Goal: Task Accomplishment & Management: Manage account settings

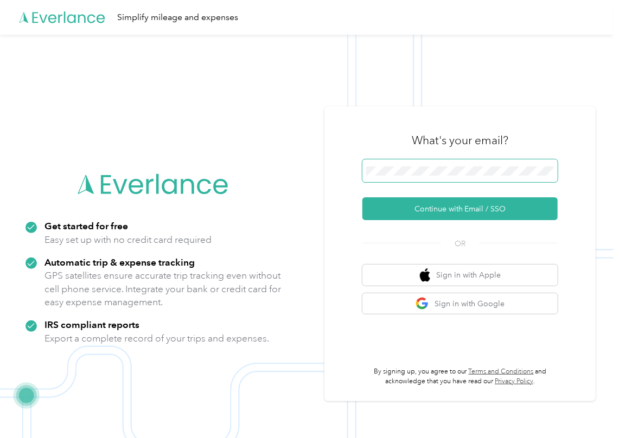
click at [394, 176] on span at bounding box center [459, 170] width 195 height 23
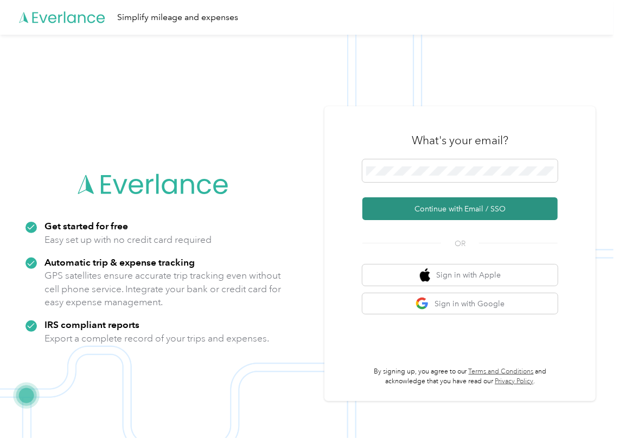
click at [388, 200] on button "Continue with Email / SSO" at bounding box center [459, 208] width 195 height 23
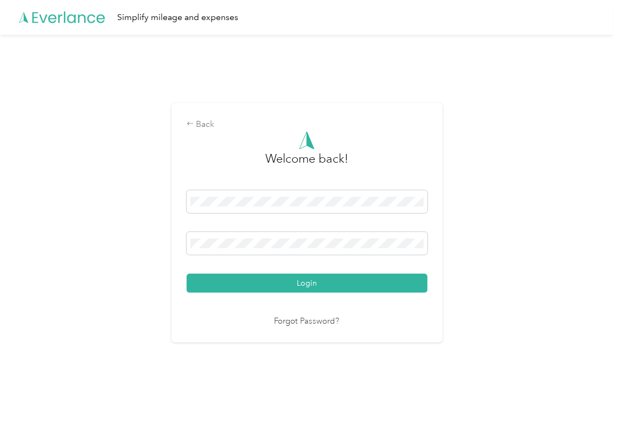
click at [255, 225] on div "Login" at bounding box center [307, 241] width 241 height 103
click at [204, 287] on button "Login" at bounding box center [307, 283] width 241 height 19
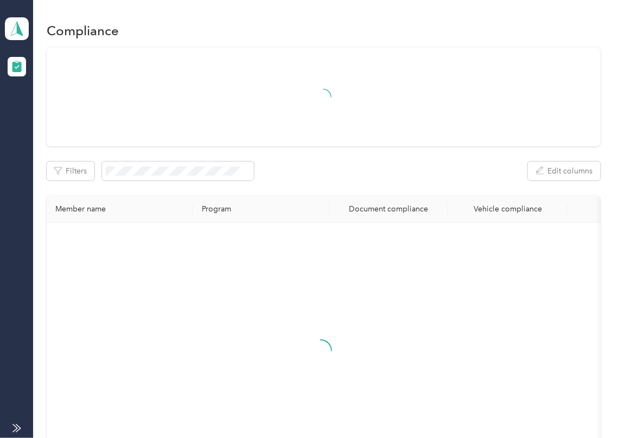
click at [391, 168] on div "Filters Edit columns" at bounding box center [324, 171] width 554 height 19
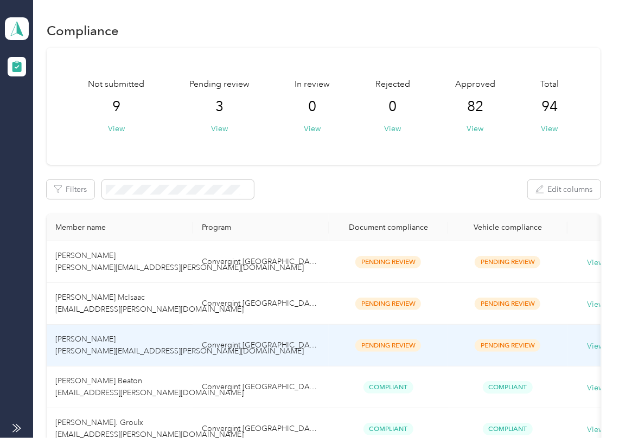
click at [148, 339] on td "[PERSON_NAME] [PERSON_NAME][EMAIL_ADDRESS][PERSON_NAME][DOMAIN_NAME]" at bounding box center [120, 346] width 146 height 42
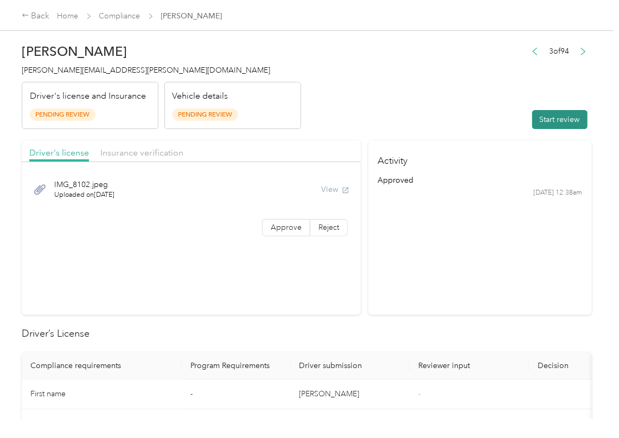
click at [536, 117] on button "Start review" at bounding box center [559, 119] width 55 height 19
click at [497, 100] on header "[PERSON_NAME] [PERSON_NAME][EMAIL_ADDRESS][PERSON_NAME][DOMAIN_NAME] Driver's l…" at bounding box center [307, 83] width 570 height 91
click at [266, 233] on label "Approve" at bounding box center [286, 227] width 48 height 17
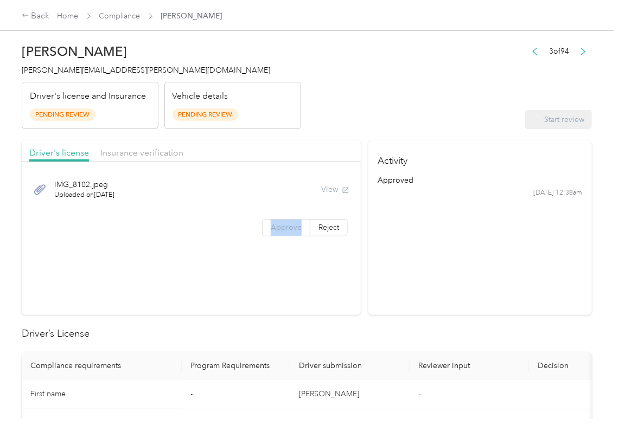
click at [266, 233] on label "Approve" at bounding box center [286, 227] width 48 height 17
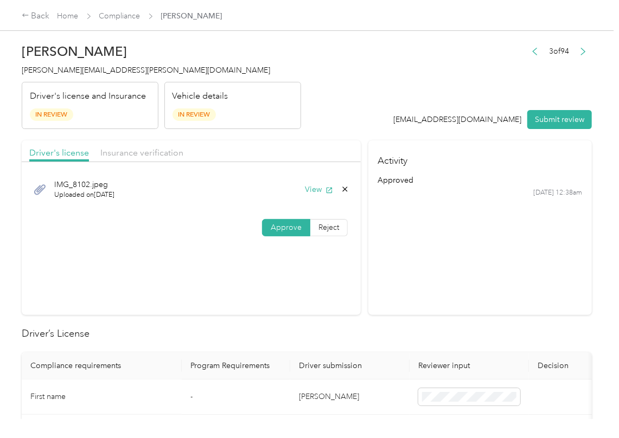
click at [263, 227] on span at bounding box center [286, 228] width 47 height 16
drag, startPoint x: 222, startPoint y: 254, endPoint x: 300, endPoint y: 201, distance: 94.8
click at [219, 256] on section "Driver's license Insurance verification IMG_8102.jpeg Uploaded on [DATE] View A…" at bounding box center [191, 227] width 339 height 175
drag, startPoint x: 306, startPoint y: 188, endPoint x: 337, endPoint y: 118, distance: 75.8
click at [306, 187] on button "View" at bounding box center [319, 189] width 28 height 11
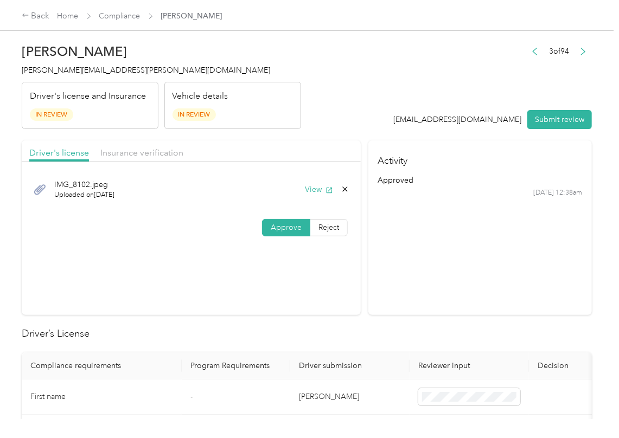
drag, startPoint x: 337, startPoint y: 118, endPoint x: 304, endPoint y: 126, distance: 33.5
click at [337, 118] on header "[PERSON_NAME] [PERSON_NAME][EMAIL_ADDRESS][PERSON_NAME][DOMAIN_NAME] Driver's l…" at bounding box center [307, 83] width 570 height 91
click at [127, 152] on span "Insurance verification" at bounding box center [141, 153] width 83 height 10
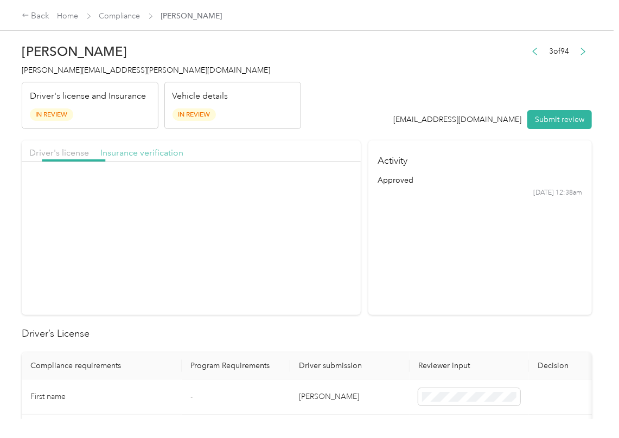
click at [127, 152] on span "Insurance verification" at bounding box center [141, 153] width 83 height 10
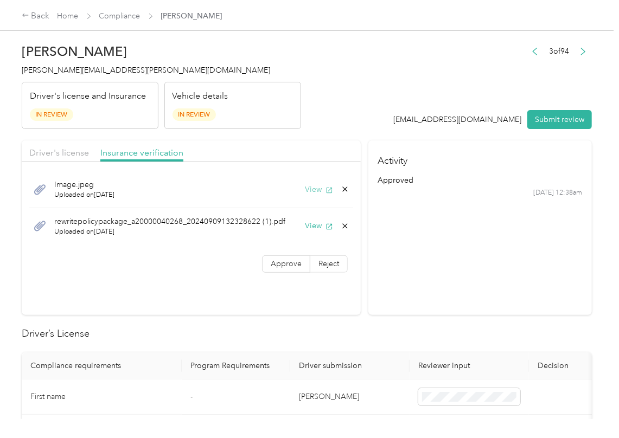
click at [310, 194] on button "View" at bounding box center [319, 189] width 28 height 11
drag, startPoint x: 309, startPoint y: 225, endPoint x: 291, endPoint y: 247, distance: 29.3
click at [309, 225] on button "View" at bounding box center [319, 225] width 28 height 11
click at [277, 259] on label "Approve" at bounding box center [286, 263] width 48 height 17
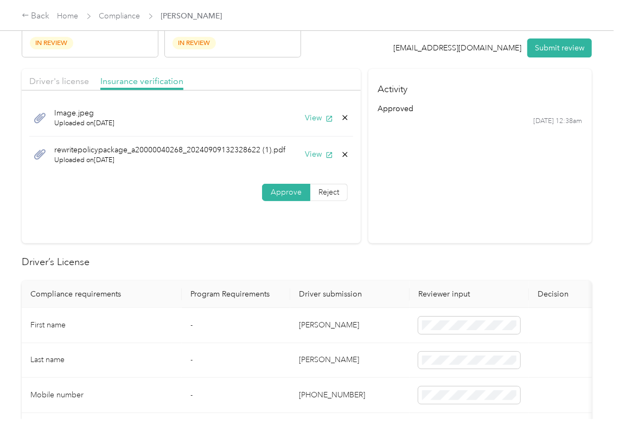
scroll to position [217, 0]
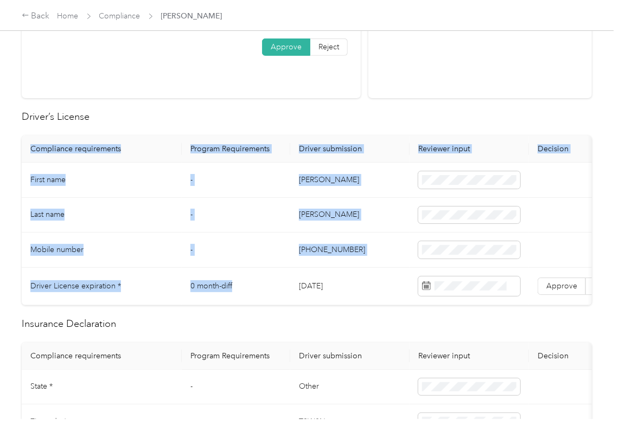
drag, startPoint x: 259, startPoint y: 306, endPoint x: 309, endPoint y: 305, distance: 50.5
click at [308, 305] on div "Compliance requirements Program Requirements Driver submission Reviewer input D…" at bounding box center [307, 221] width 570 height 170
click at [267, 222] on td "-" at bounding box center [236, 215] width 108 height 35
click at [340, 189] on td "[PERSON_NAME]" at bounding box center [349, 180] width 119 height 35
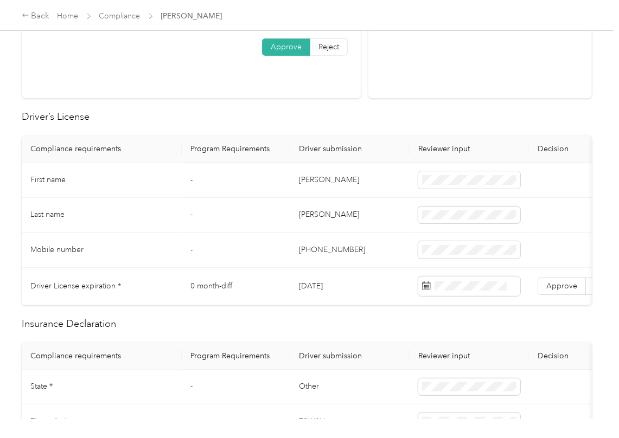
click at [346, 179] on td "[PERSON_NAME]" at bounding box center [349, 180] width 119 height 35
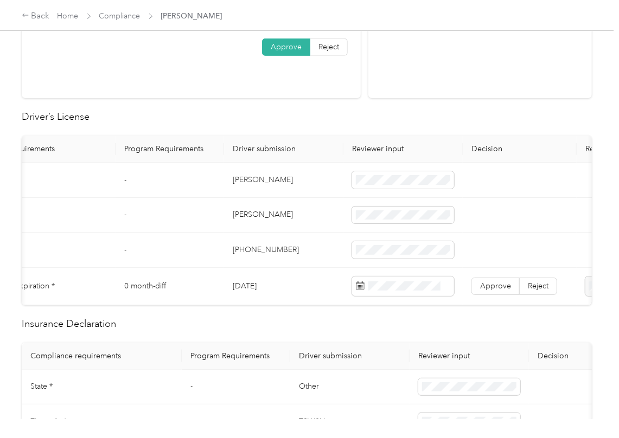
scroll to position [0, 63]
click at [259, 285] on td "[DATE]" at bounding box center [286, 286] width 119 height 37
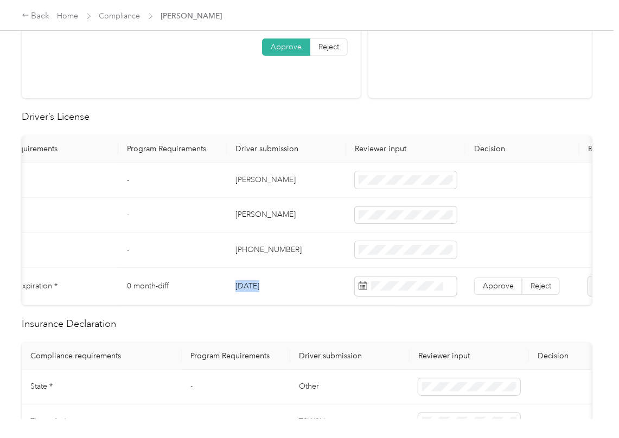
copy td "[DATE]"
drag, startPoint x: 305, startPoint y: 117, endPoint x: 322, endPoint y: 148, distance: 35.2
click at [304, 117] on h2 "Driver’s License" at bounding box center [307, 117] width 570 height 15
click at [495, 293] on label "Approve" at bounding box center [498, 286] width 48 height 17
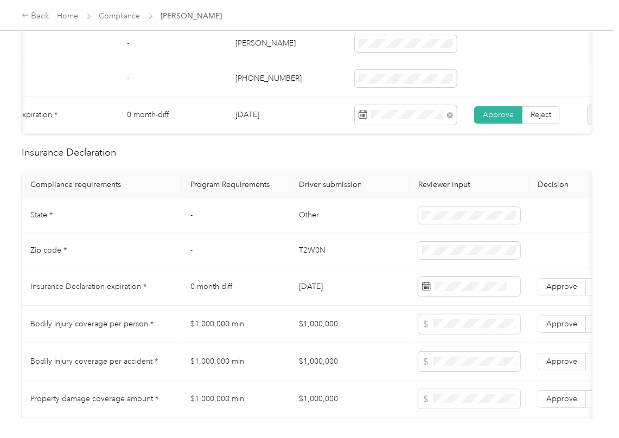
scroll to position [434, 0]
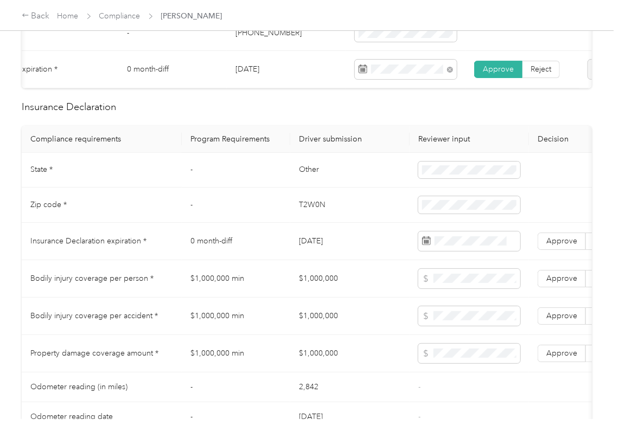
click at [310, 181] on td "Other" at bounding box center [349, 170] width 119 height 35
copy td "Other"
click at [314, 214] on td "T2W0N" at bounding box center [349, 205] width 119 height 35
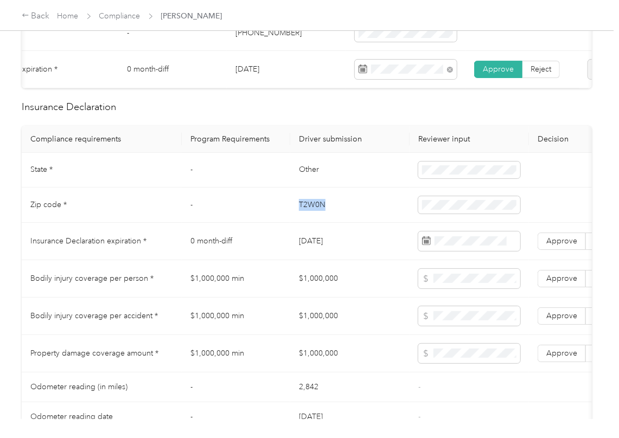
click at [314, 214] on td "T2W0N" at bounding box center [349, 205] width 119 height 35
copy td "T2W0N"
drag, startPoint x: 312, startPoint y: 252, endPoint x: 315, endPoint y: 270, distance: 18.0
click at [311, 252] on td "[DATE]" at bounding box center [349, 241] width 119 height 37
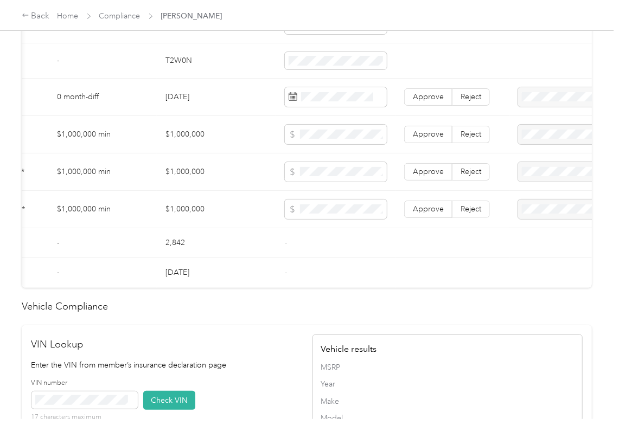
scroll to position [0, 200]
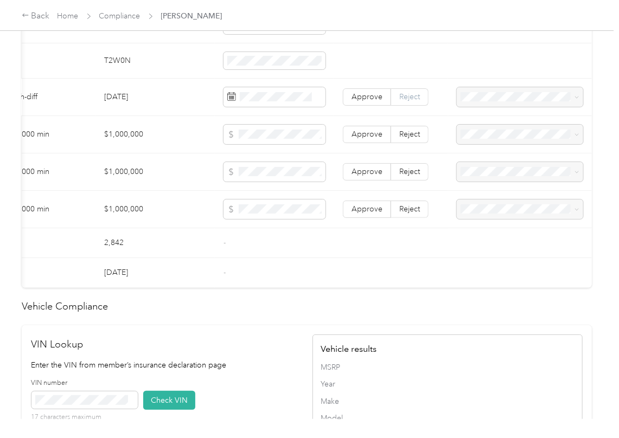
click at [406, 101] on span "Reject" at bounding box center [409, 96] width 21 height 9
click at [487, 170] on span "Expired Insurance Policy" at bounding box center [501, 171] width 84 height 9
click at [136, 219] on td "$1,000,000" at bounding box center [154, 209] width 119 height 37
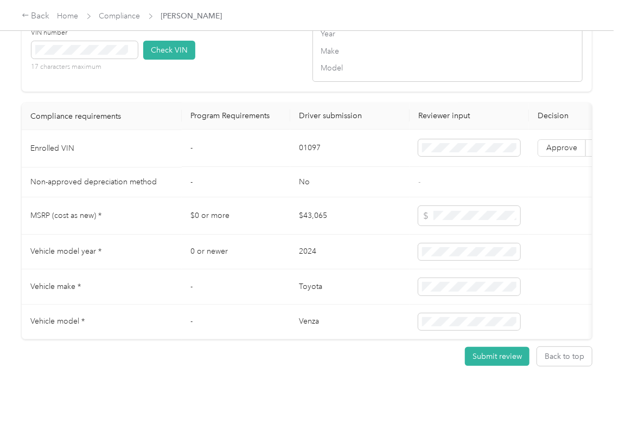
click at [304, 130] on td "01097" at bounding box center [349, 148] width 119 height 37
drag, startPoint x: 304, startPoint y: 120, endPoint x: 25, endPoint y: 119, distance: 278.8
click at [296, 130] on td "01097" at bounding box center [349, 148] width 119 height 37
copy td "01097"
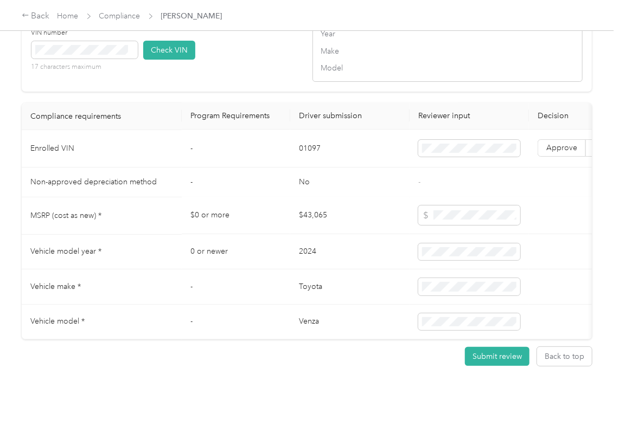
click at [360, 197] on td "$43,065" at bounding box center [349, 215] width 119 height 37
drag, startPoint x: 334, startPoint y: 148, endPoint x: 204, endPoint y: 92, distance: 141.2
click at [334, 168] on td "No" at bounding box center [349, 183] width 119 height 30
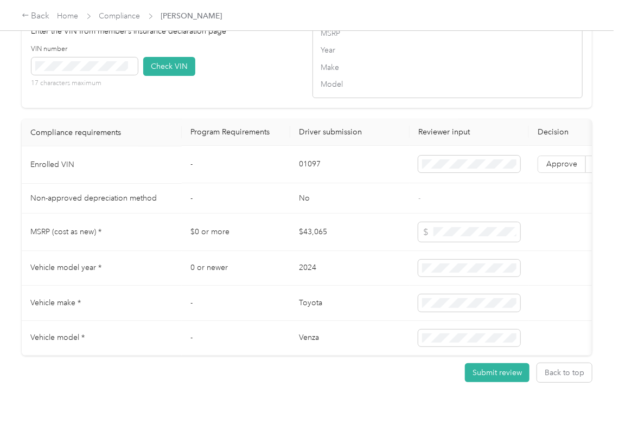
scroll to position [832, 0]
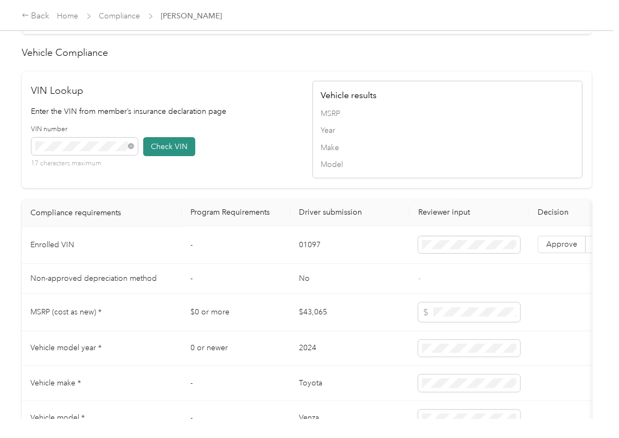
click at [154, 156] on button "Check VIN" at bounding box center [169, 146] width 52 height 19
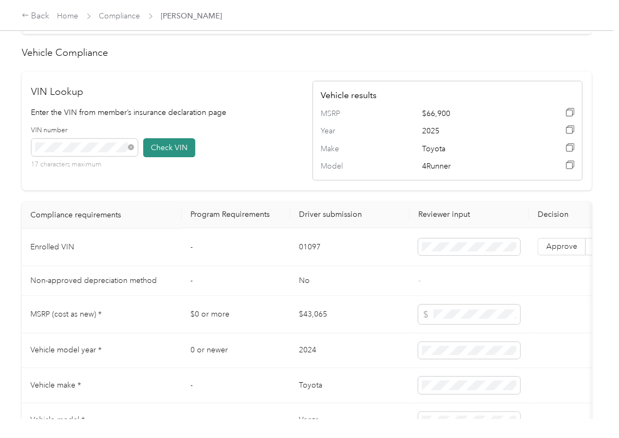
click at [155, 157] on button "Check VIN" at bounding box center [169, 147] width 52 height 19
click at [563, 252] on span "Approve" at bounding box center [561, 246] width 31 height 9
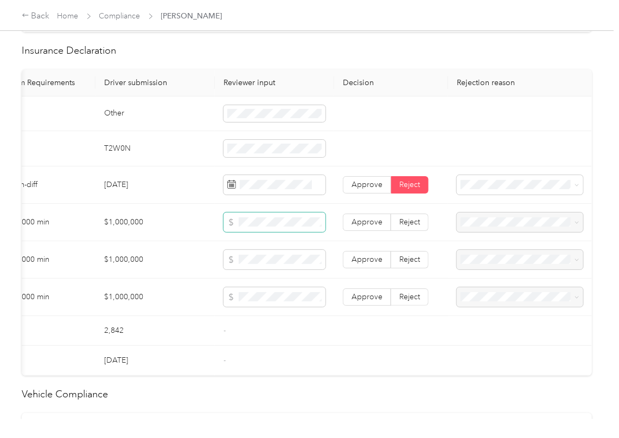
scroll to position [471, 0]
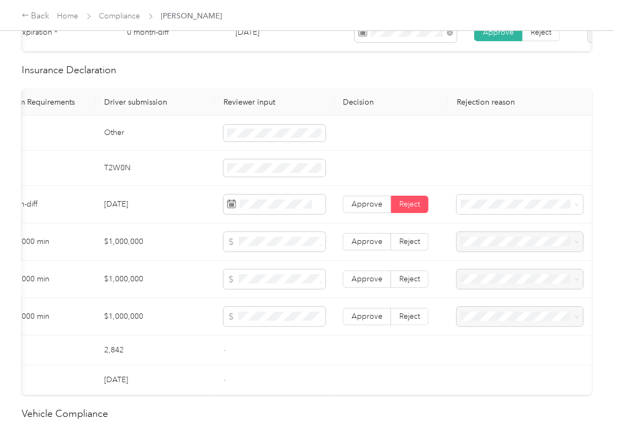
click at [270, 379] on td "-" at bounding box center [274, 381] width 119 height 30
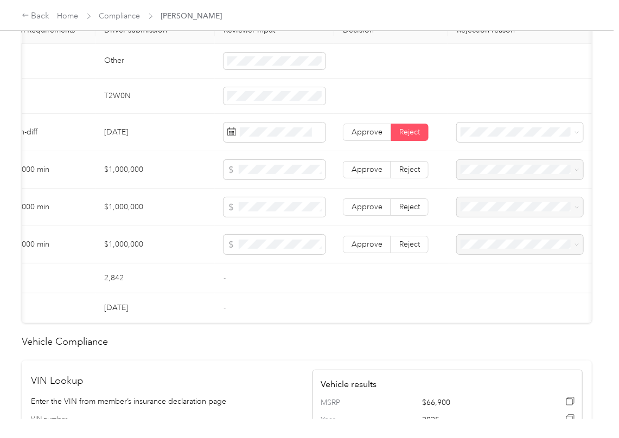
scroll to position [0, 103]
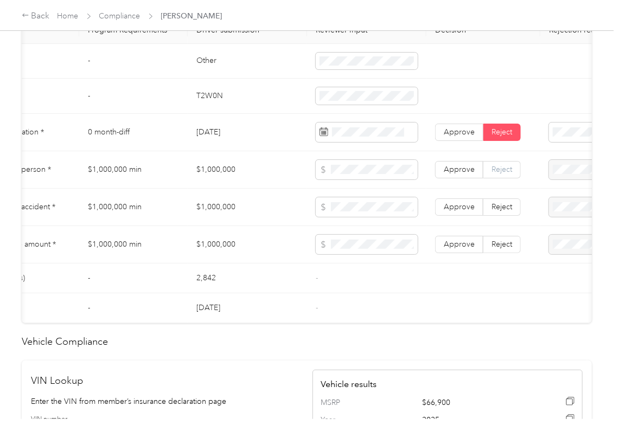
click at [500, 174] on span "Reject" at bounding box center [501, 169] width 21 height 9
click at [507, 212] on span "Reject" at bounding box center [501, 206] width 21 height 9
click at [504, 249] on span "Reject" at bounding box center [501, 244] width 21 height 9
click at [567, 175] on span at bounding box center [612, 170] width 126 height 20
click at [533, 214] on span "Bodily Injury per person is missing from uploaded Insurance Policy doc" at bounding box center [545, 215] width 91 height 32
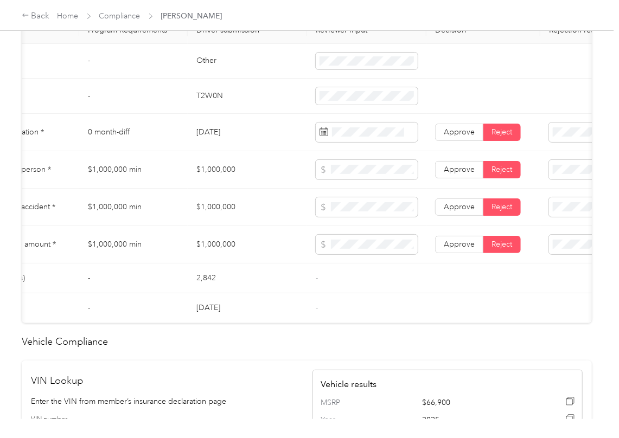
click at [547, 248] on span "Bodily Injury per accident is missing from uploaded Insurance Policy doc" at bounding box center [547, 252] width 95 height 32
drag, startPoint x: 549, startPoint y: 285, endPoint x: 521, endPoint y: 298, distance: 30.8
click at [549, 287] on span "Property damage coverage is missing from uploaded Insurance Policy doc" at bounding box center [550, 286] width 101 height 32
click at [329, 293] on td "-" at bounding box center [366, 279] width 119 height 30
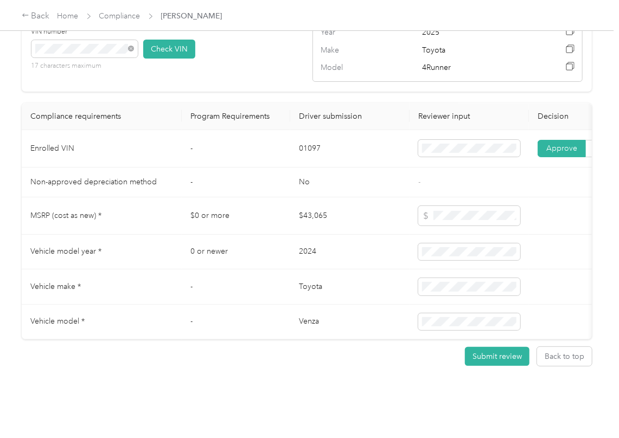
scroll to position [977, 0]
click at [265, 169] on td "-" at bounding box center [236, 183] width 108 height 30
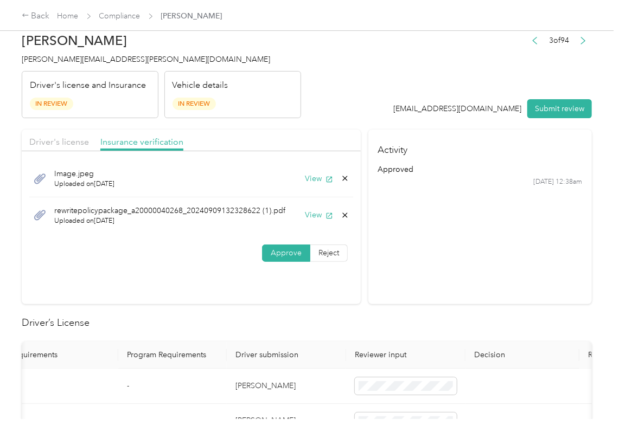
scroll to position [0, 0]
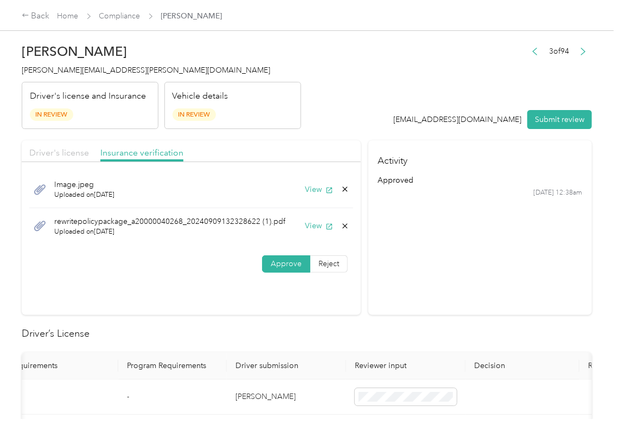
click at [59, 148] on span "Driver's license" at bounding box center [59, 153] width 60 height 10
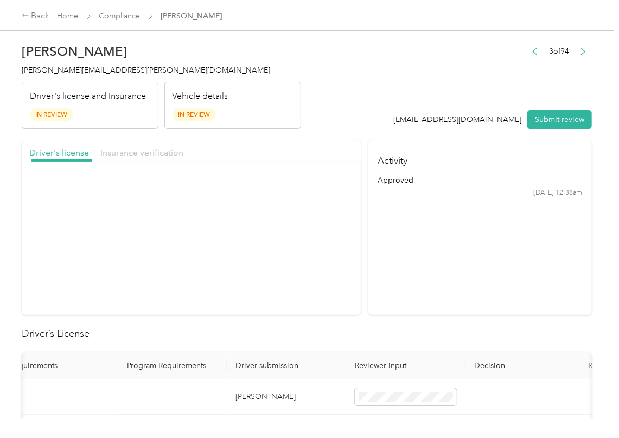
click at [130, 154] on span "Insurance verification" at bounding box center [141, 153] width 83 height 10
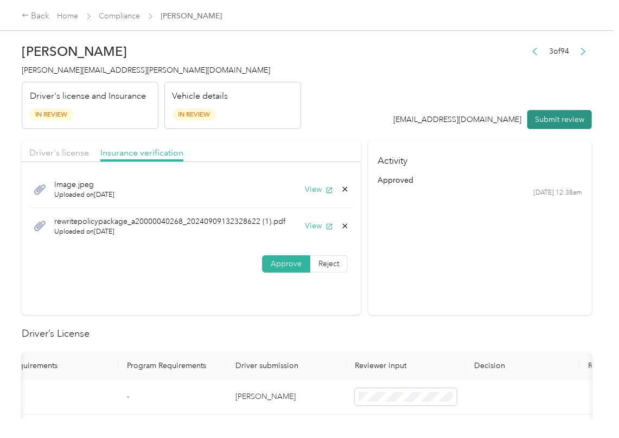
click at [540, 119] on button "Submit review" at bounding box center [559, 119] width 65 height 19
click at [68, 73] on span "[PERSON_NAME][EMAIL_ADDRESS][PERSON_NAME][DOMAIN_NAME]" at bounding box center [146, 70] width 248 height 9
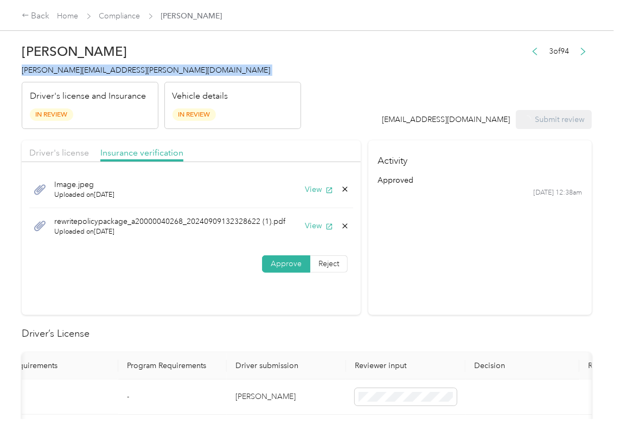
click at [68, 73] on span "[PERSON_NAME][EMAIL_ADDRESS][PERSON_NAME][DOMAIN_NAME]" at bounding box center [146, 70] width 248 height 9
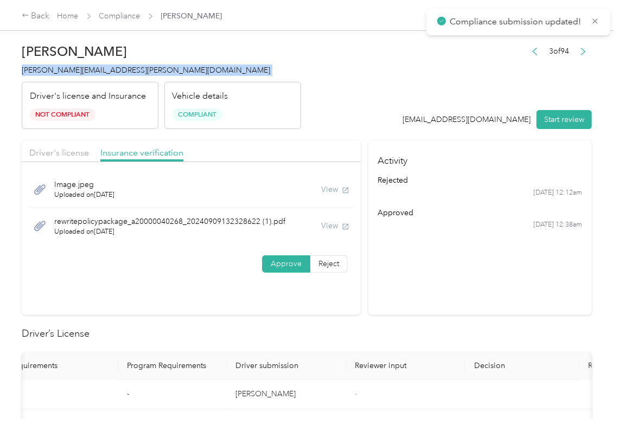
copy span "[PERSON_NAME][EMAIL_ADDRESS][PERSON_NAME][DOMAIN_NAME]"
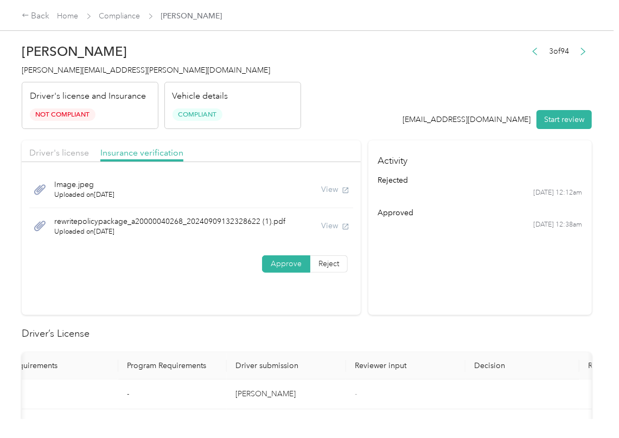
click at [385, 146] on h4 "Activity" at bounding box center [479, 157] width 223 height 34
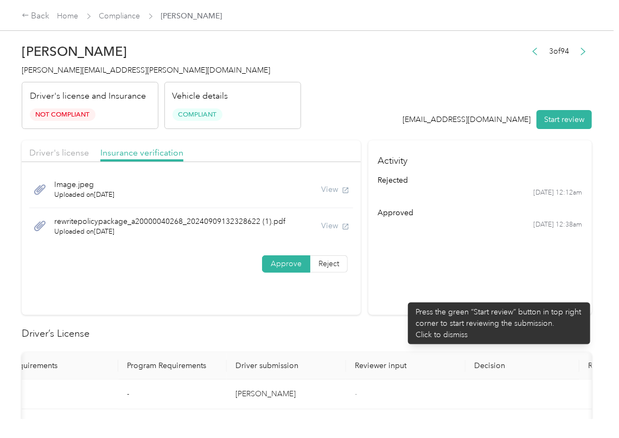
click at [402, 297] on section "Activity rejected [DATE] 12:12am approved [DATE] 12:38am" at bounding box center [479, 227] width 223 height 175
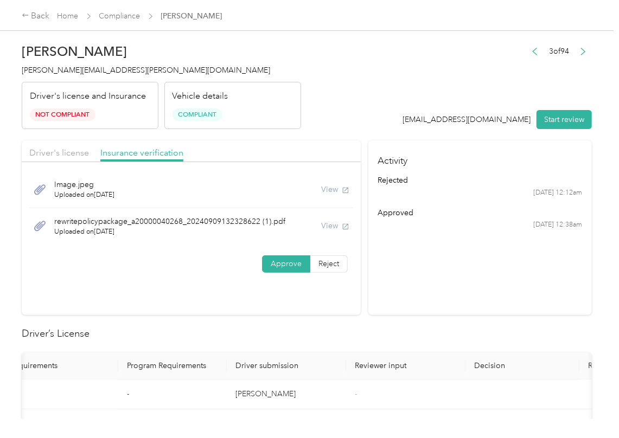
click at [126, 21] on span "Compliance" at bounding box center [119, 15] width 41 height 11
click at [128, 15] on link "Compliance" at bounding box center [119, 15] width 41 height 9
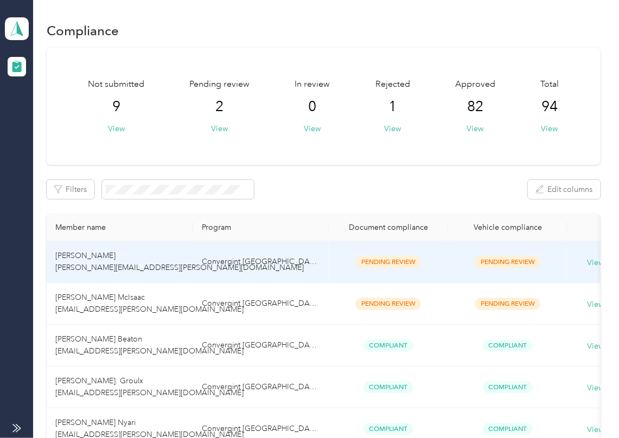
click at [105, 263] on span "[PERSON_NAME] [PERSON_NAME][EMAIL_ADDRESS][PERSON_NAME][DOMAIN_NAME]" at bounding box center [179, 261] width 248 height 21
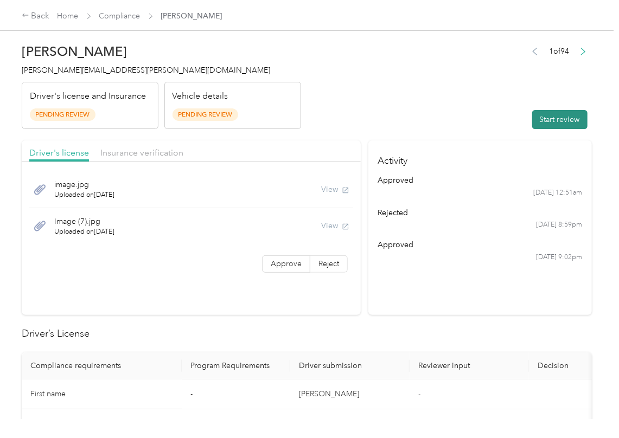
click at [538, 115] on button "Start review" at bounding box center [559, 119] width 55 height 19
click at [463, 100] on header "[PERSON_NAME] [PERSON_NAME][EMAIL_ADDRESS][PERSON_NAME][DOMAIN_NAME] Driver's l…" at bounding box center [307, 83] width 570 height 91
click at [265, 267] on label "Approve" at bounding box center [286, 263] width 48 height 17
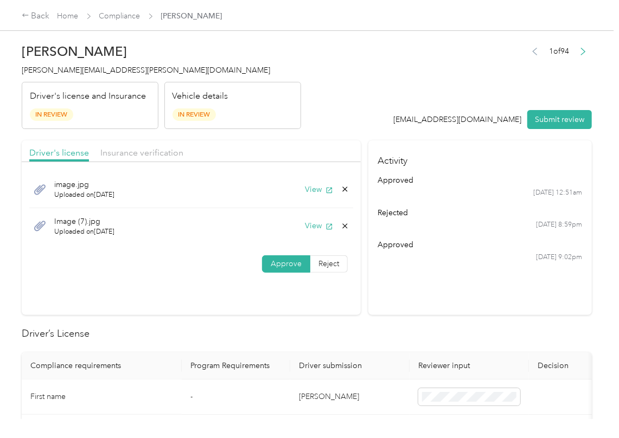
click at [265, 267] on span at bounding box center [286, 264] width 47 height 16
click at [312, 191] on button "View" at bounding box center [319, 189] width 28 height 11
drag, startPoint x: 309, startPoint y: 228, endPoint x: 302, endPoint y: 130, distance: 97.8
click at [308, 228] on button "View" at bounding box center [319, 225] width 28 height 11
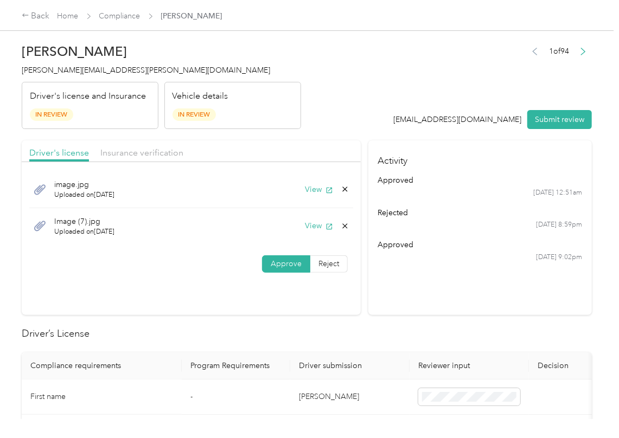
drag, startPoint x: 302, startPoint y: 129, endPoint x: 241, endPoint y: 146, distance: 63.6
click at [300, 129] on header "[PERSON_NAME] [PERSON_NAME][EMAIL_ADDRESS][PERSON_NAME][DOMAIN_NAME] Driver's l…" at bounding box center [307, 83] width 570 height 91
click at [155, 157] on span "Insurance verification" at bounding box center [141, 153] width 83 height 10
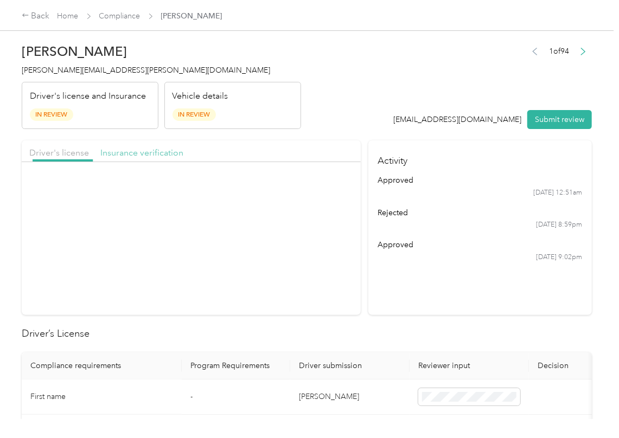
click at [155, 157] on span "Insurance verification" at bounding box center [141, 153] width 83 height 10
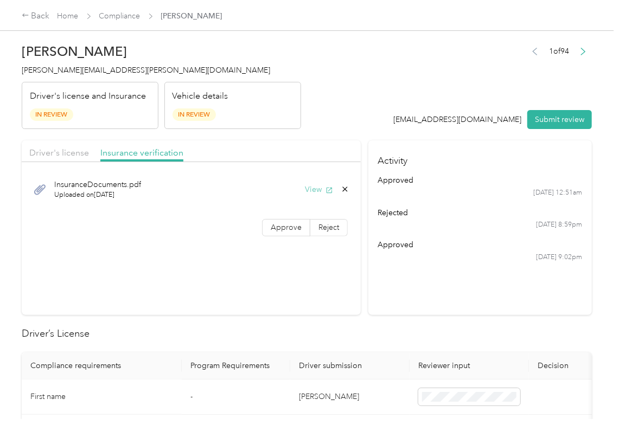
click at [309, 185] on button "View" at bounding box center [319, 189] width 28 height 11
click at [278, 223] on span "Approve" at bounding box center [286, 227] width 31 height 9
click at [335, 129] on header "[PERSON_NAME] [PERSON_NAME][EMAIL_ADDRESS][PERSON_NAME][DOMAIN_NAME] Driver's l…" at bounding box center [307, 83] width 570 height 91
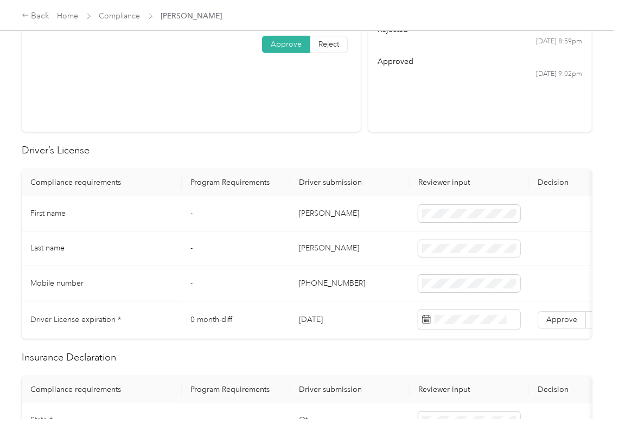
scroll to position [217, 0]
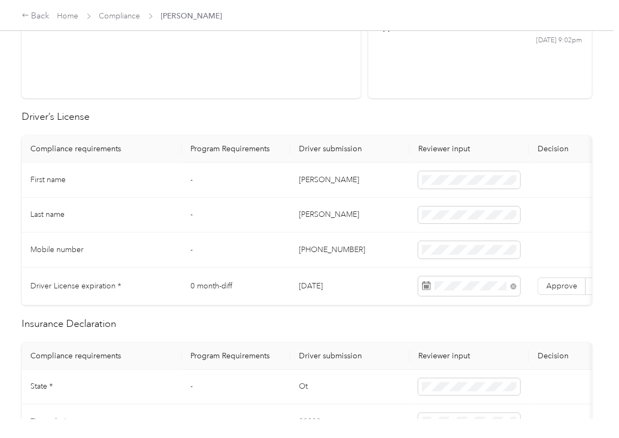
click at [308, 194] on td "[PERSON_NAME]" at bounding box center [349, 180] width 119 height 35
click at [562, 291] on span "Approve" at bounding box center [561, 286] width 31 height 9
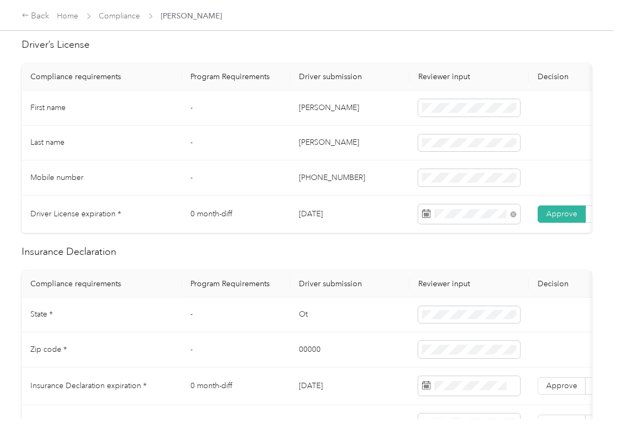
scroll to position [361, 0]
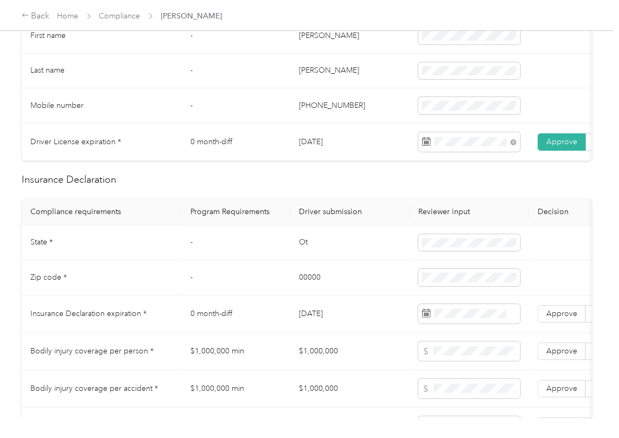
click at [302, 250] on td "Ot" at bounding box center [349, 243] width 119 height 35
click at [327, 325] on td "[DATE]" at bounding box center [349, 314] width 119 height 37
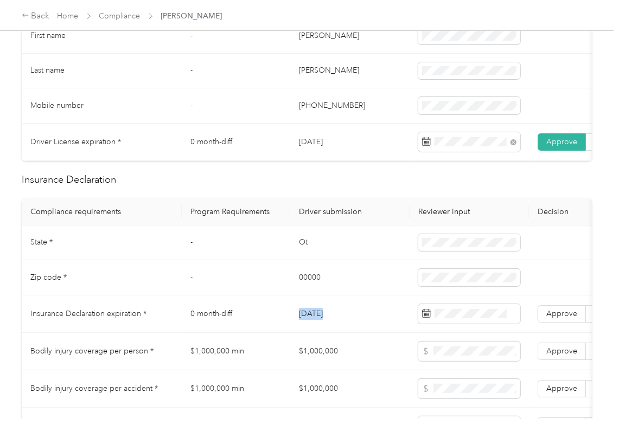
click at [327, 324] on td "[DATE]" at bounding box center [349, 314] width 119 height 37
copy td "[DATE]"
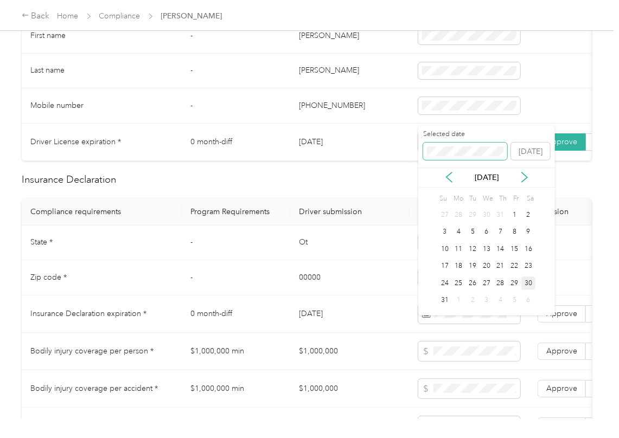
click at [448, 156] on span at bounding box center [465, 151] width 84 height 17
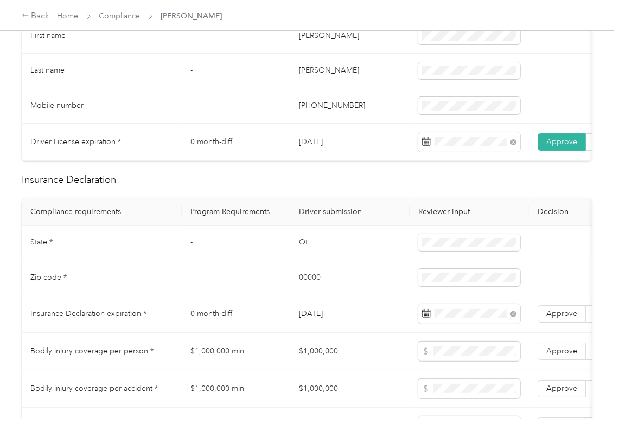
drag, startPoint x: 382, startPoint y: 293, endPoint x: 387, endPoint y: 302, distance: 10.4
click at [384, 296] on td "00000" at bounding box center [349, 277] width 119 height 35
click at [552, 318] on span "Approve" at bounding box center [561, 313] width 31 height 9
click at [372, 329] on td "[DATE]" at bounding box center [349, 314] width 119 height 37
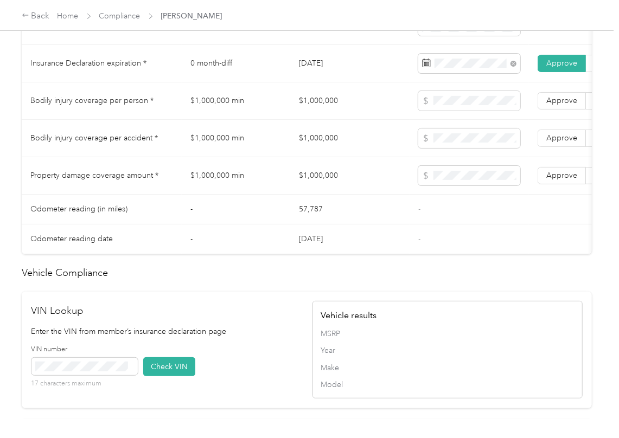
scroll to position [940, 0]
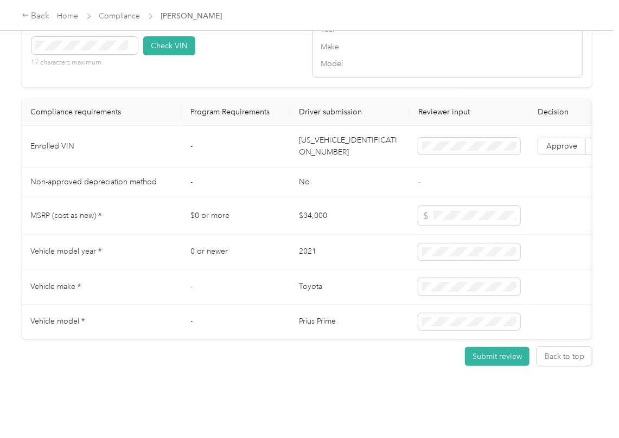
click at [315, 159] on td "[US_VEHICLE_IDENTIFICATION_NUMBER]" at bounding box center [349, 147] width 119 height 42
copy td "[US_VEHICLE_IDENTIFICATION_NUMBER]"
click at [206, 144] on td "-" at bounding box center [236, 147] width 108 height 42
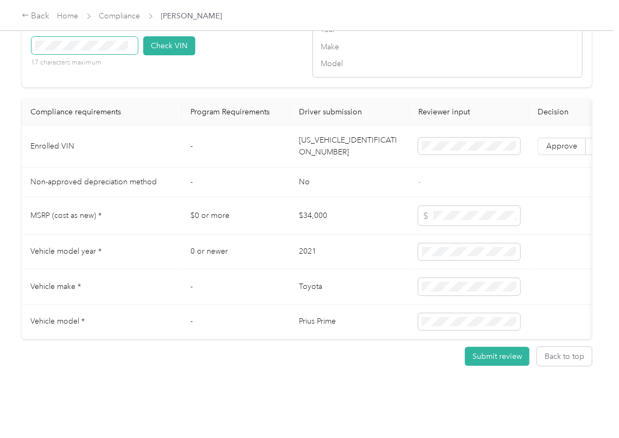
click at [116, 54] on span at bounding box center [84, 45] width 106 height 17
click at [165, 55] on button "Check VIN" at bounding box center [169, 45] width 52 height 19
click at [547, 155] on label "Approve" at bounding box center [562, 146] width 48 height 17
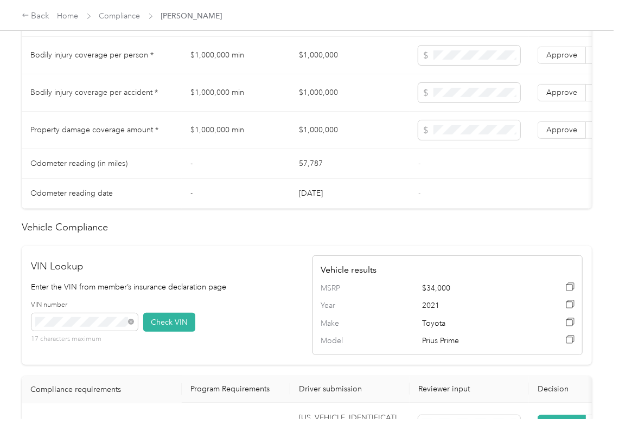
scroll to position [580, 0]
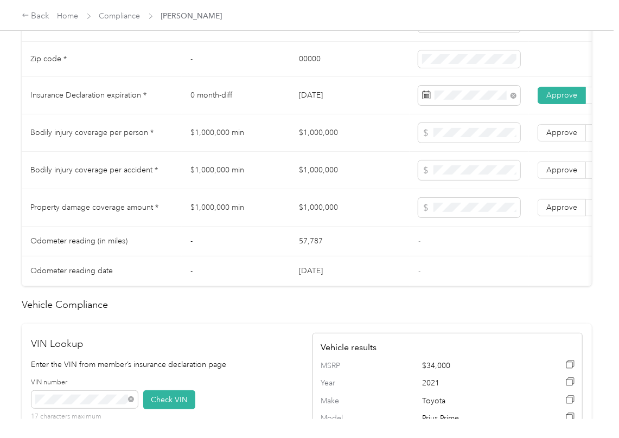
click at [307, 143] on td "$1,000,000" at bounding box center [349, 132] width 119 height 37
copy td "$1,000,000"
click at [557, 212] on span "Approve" at bounding box center [561, 207] width 31 height 9
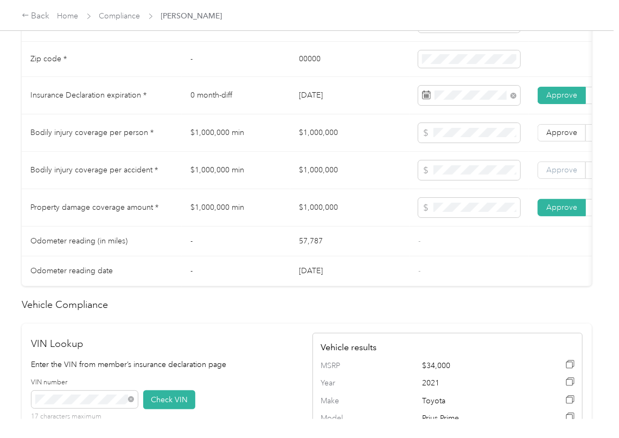
click at [558, 177] on label "Approve" at bounding box center [562, 170] width 48 height 17
click at [558, 137] on span "Approve" at bounding box center [561, 132] width 31 height 9
click at [267, 227] on td "$1,000,000 min" at bounding box center [236, 207] width 108 height 37
click at [324, 227] on td "$1,000,000" at bounding box center [349, 207] width 119 height 37
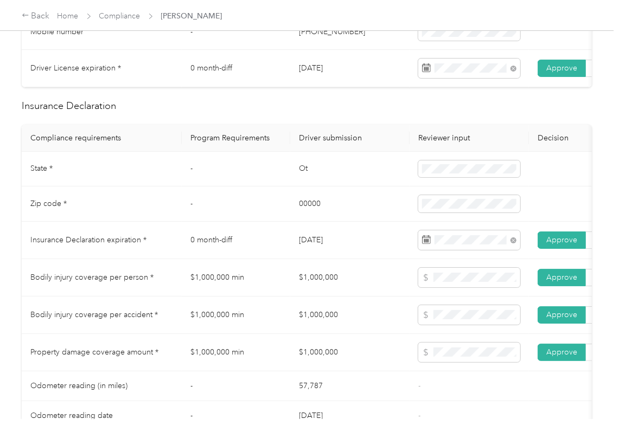
click at [317, 297] on td "$1,000,000" at bounding box center [349, 277] width 119 height 37
click at [273, 222] on td "-" at bounding box center [236, 204] width 108 height 35
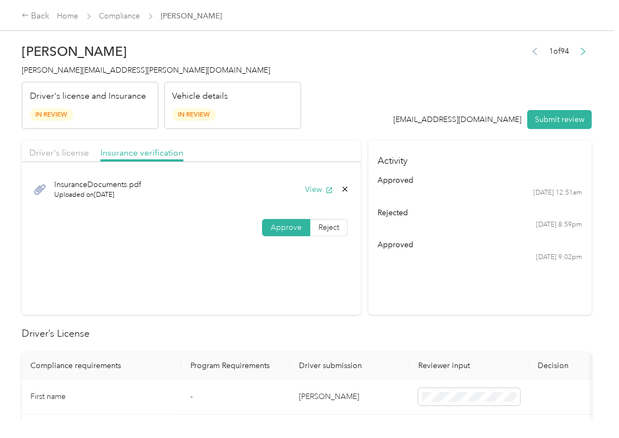
click at [40, 145] on div "Driver's license Insurance verification" at bounding box center [191, 151] width 339 height 22
click at [59, 155] on span "Driver's license" at bounding box center [59, 153] width 60 height 10
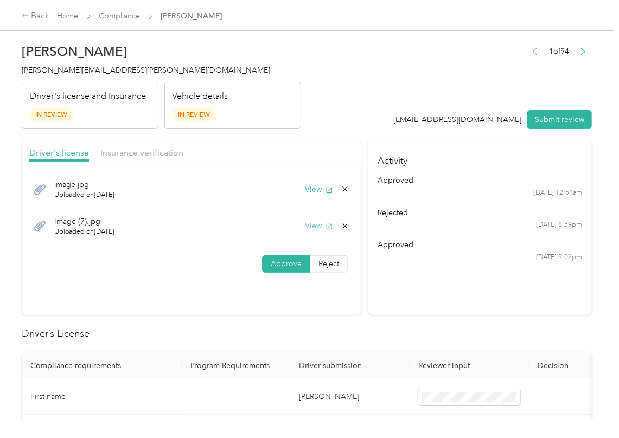
click at [311, 231] on button "View" at bounding box center [319, 225] width 28 height 11
click at [342, 226] on icon at bounding box center [344, 225] width 5 height 5
drag, startPoint x: 318, startPoint y: 232, endPoint x: 38, endPoint y: 236, distance: 279.9
click at [318, 233] on button "Yes" at bounding box center [314, 234] width 21 height 17
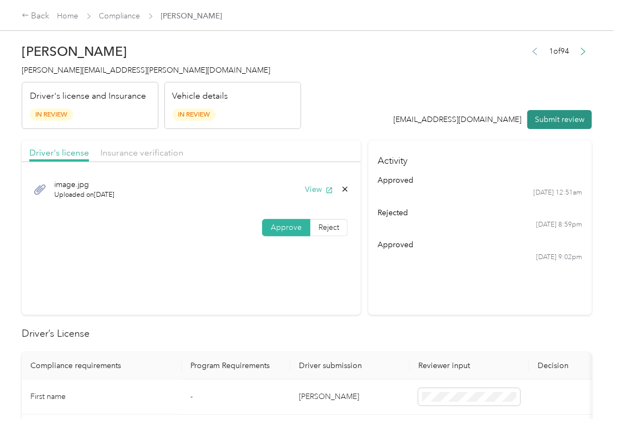
click at [547, 124] on button "Submit review" at bounding box center [559, 119] width 65 height 19
click at [77, 68] on span "[PERSON_NAME][EMAIL_ADDRESS][PERSON_NAME][DOMAIN_NAME]" at bounding box center [146, 70] width 248 height 9
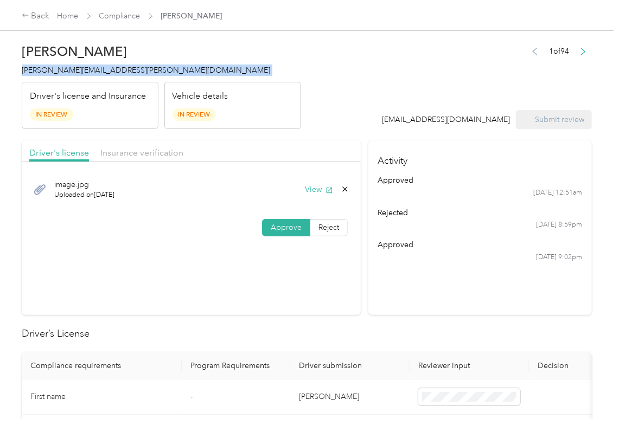
click at [77, 68] on span "[PERSON_NAME][EMAIL_ADDRESS][PERSON_NAME][DOMAIN_NAME]" at bounding box center [146, 70] width 248 height 9
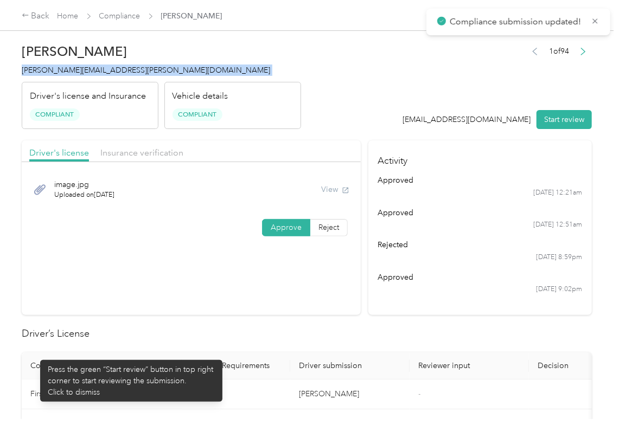
copy span "[PERSON_NAME][EMAIL_ADDRESS][PERSON_NAME][DOMAIN_NAME]"
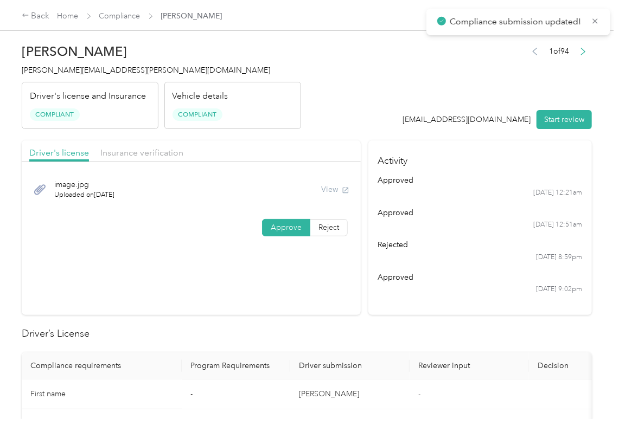
drag, startPoint x: 426, startPoint y: 336, endPoint x: 425, endPoint y: 325, distance: 10.9
click at [426, 335] on h2 "Driver’s License" at bounding box center [307, 334] width 570 height 15
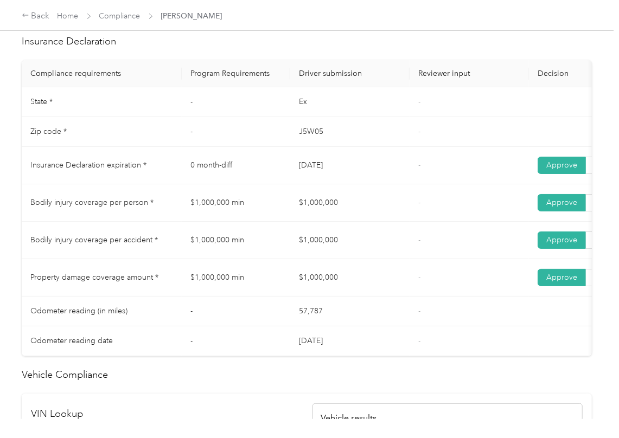
scroll to position [506, 0]
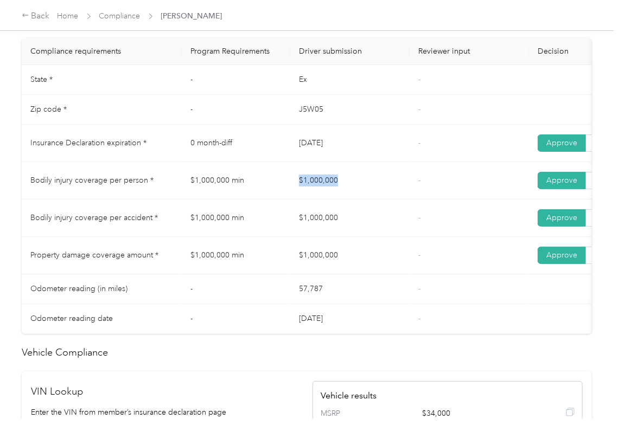
drag, startPoint x: 297, startPoint y: 175, endPoint x: 344, endPoint y: 185, distance: 47.8
click at [344, 185] on td "$1,000,000" at bounding box center [349, 180] width 119 height 37
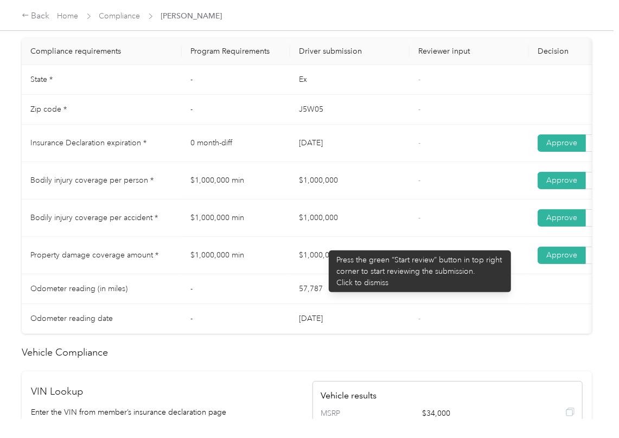
drag, startPoint x: 323, startPoint y: 245, endPoint x: 372, endPoint y: 259, distance: 50.1
click at [399, 257] on tbody "State * - Ex - Zip code * - J5W05 - Insurance Declaration expiration * 0 month-…" at bounding box center [404, 199] width 765 height 269
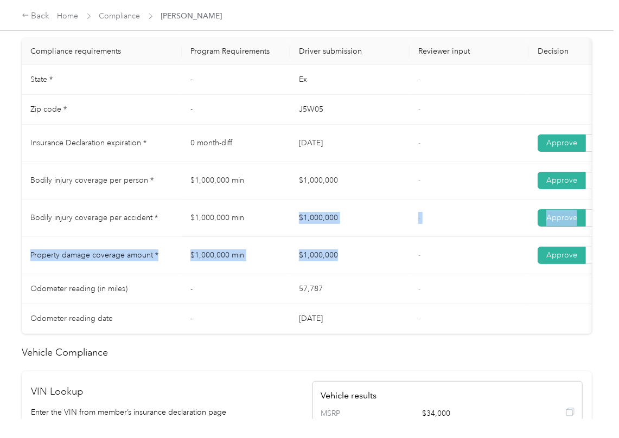
click at [310, 229] on td "$1,000,000" at bounding box center [349, 218] width 119 height 37
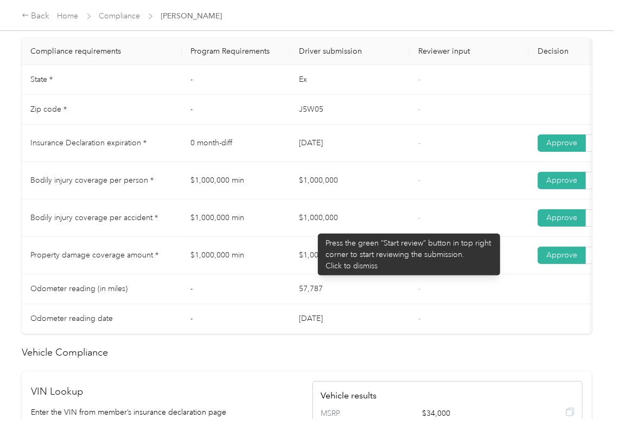
click at [319, 200] on td "$1,000,000" at bounding box center [349, 180] width 119 height 37
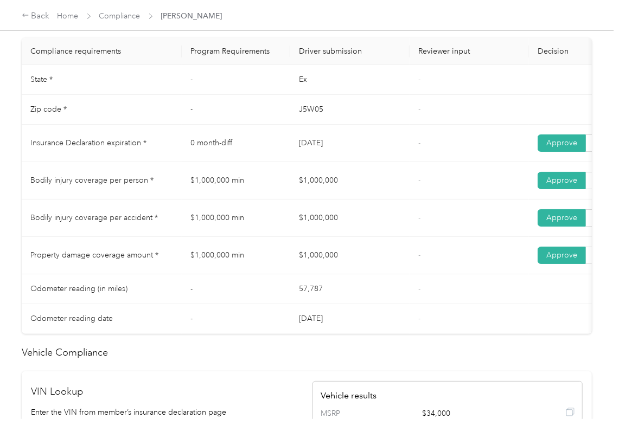
click at [339, 235] on td "$1,000,000" at bounding box center [349, 218] width 119 height 37
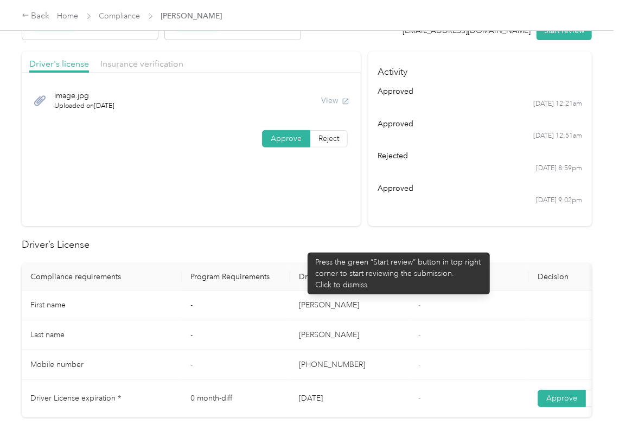
scroll to position [0, 0]
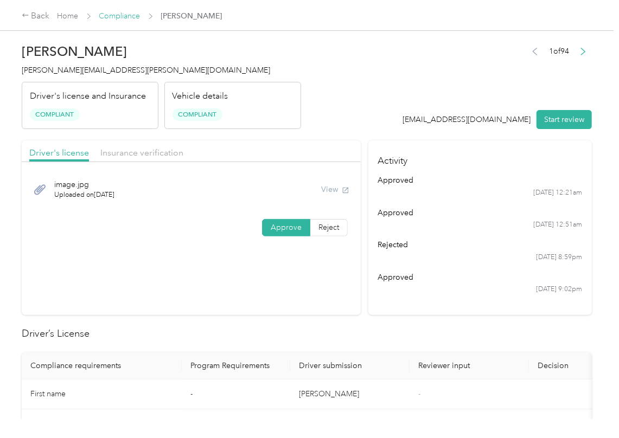
click at [124, 16] on link "Compliance" at bounding box center [119, 15] width 41 height 9
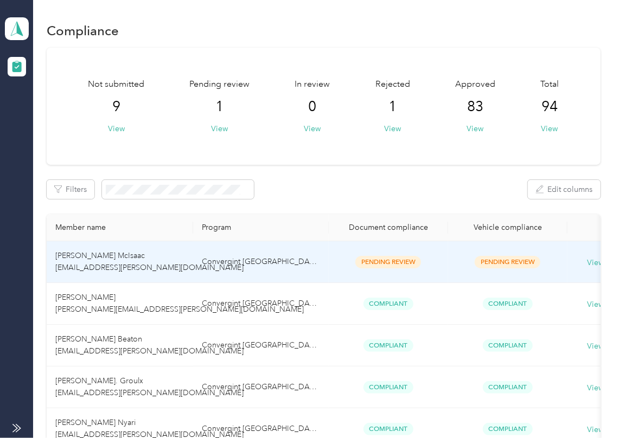
click at [129, 265] on span "[PERSON_NAME] McIsaac [EMAIL_ADDRESS][PERSON_NAME][DOMAIN_NAME]" at bounding box center [149, 261] width 188 height 21
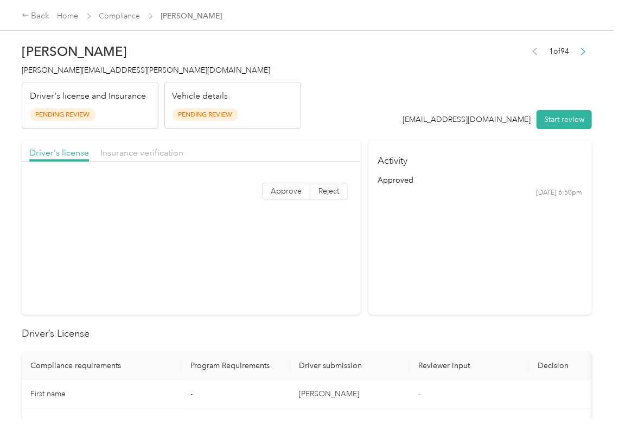
click at [404, 270] on section "Activity approved [DATE] 6:50pm" at bounding box center [479, 227] width 223 height 175
click at [536, 122] on button "Start review" at bounding box center [563, 119] width 55 height 19
drag, startPoint x: 395, startPoint y: 76, endPoint x: 312, endPoint y: 149, distance: 110.0
click at [395, 78] on div "1 of 94 [EMAIL_ADDRESS][DOMAIN_NAME] Start review" at bounding box center [492, 87] width 201 height 86
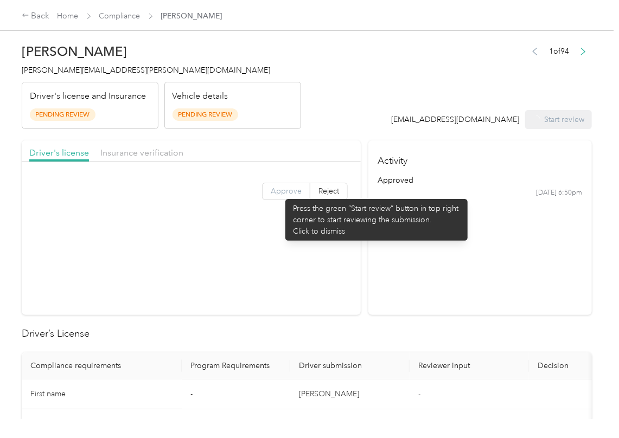
click at [280, 194] on span "Approve" at bounding box center [286, 191] width 31 height 9
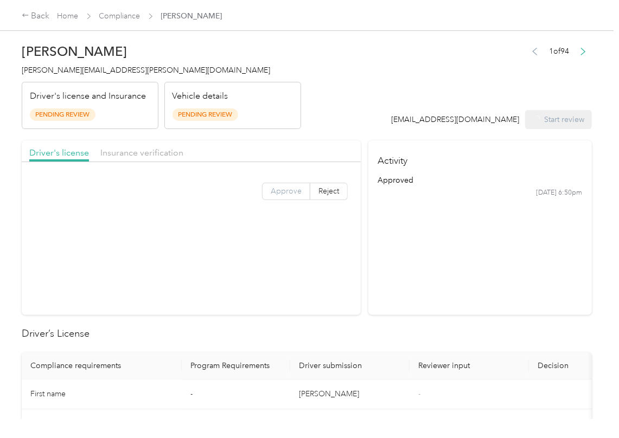
click at [280, 198] on label "Approve" at bounding box center [286, 191] width 48 height 17
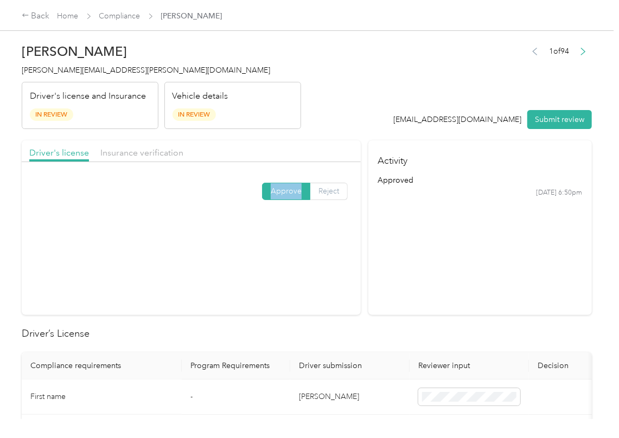
drag, startPoint x: 280, startPoint y: 198, endPoint x: 325, endPoint y: 193, distance: 45.8
click at [280, 197] on label "Approve" at bounding box center [286, 191] width 48 height 17
click at [335, 190] on span "Reject" at bounding box center [328, 191] width 21 height 9
drag, startPoint x: 189, startPoint y: 311, endPoint x: 191, endPoint y: 300, distance: 10.5
click at [189, 310] on span "No Driver's License Upload" at bounding box center [199, 302] width 67 height 21
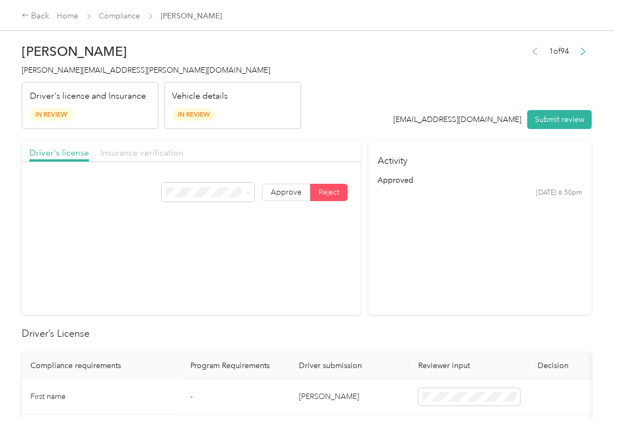
click at [149, 155] on span "Insurance verification" at bounding box center [141, 153] width 83 height 10
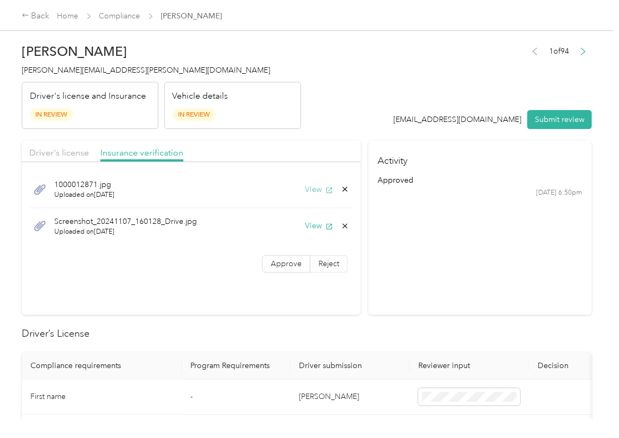
click at [310, 190] on button "View" at bounding box center [319, 189] width 28 height 11
click at [318, 228] on button "View" at bounding box center [319, 225] width 28 height 11
click at [287, 260] on span "Approve" at bounding box center [286, 263] width 31 height 9
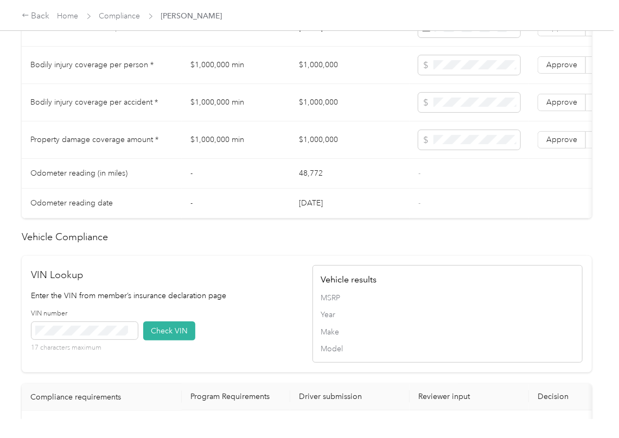
scroll to position [868, 0]
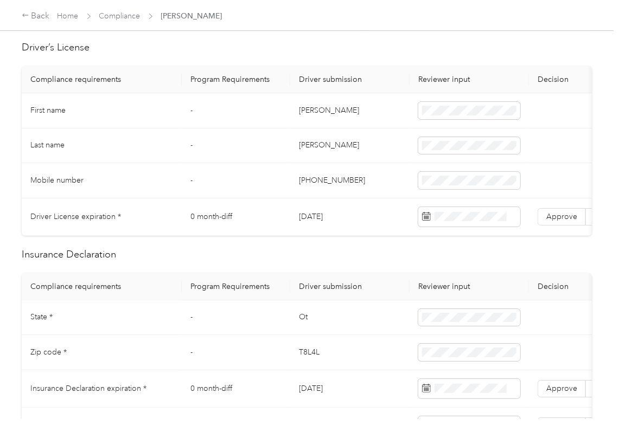
scroll to position [0, 0]
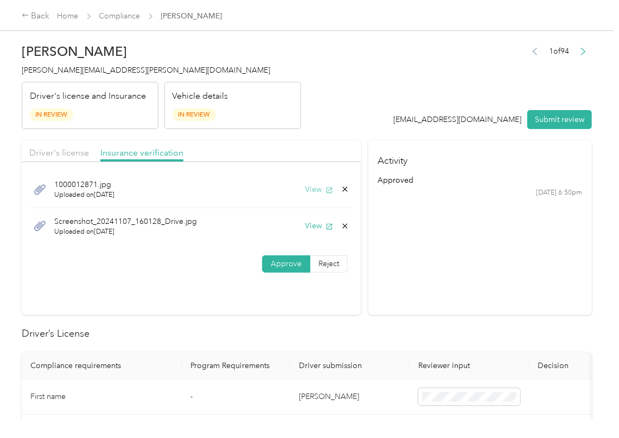
click at [311, 187] on button "View" at bounding box center [319, 189] width 28 height 11
drag, startPoint x: 223, startPoint y: 247, endPoint x: 94, endPoint y: 316, distance: 146.1
click at [223, 247] on div "1000012871.jpg Uploaded on [DATE] View Screenshot_20241107_160128_Drive.jpg Upl…" at bounding box center [191, 208] width 339 height 80
click at [286, 309] on section "Driver's license Insurance verification [DRIVERS_LICENSE_NUMBER].jpg Uploaded o…" at bounding box center [191, 227] width 339 height 175
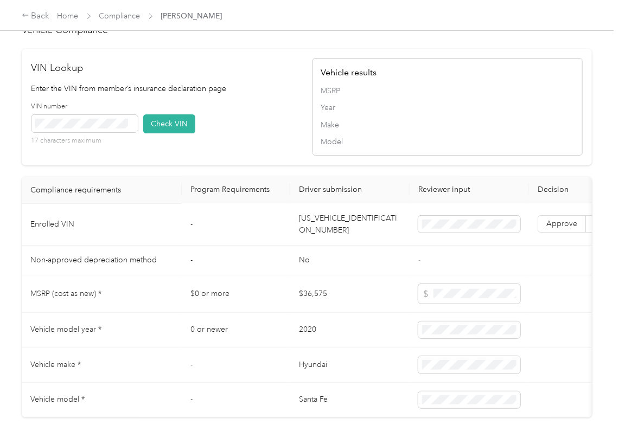
scroll to position [977, 0]
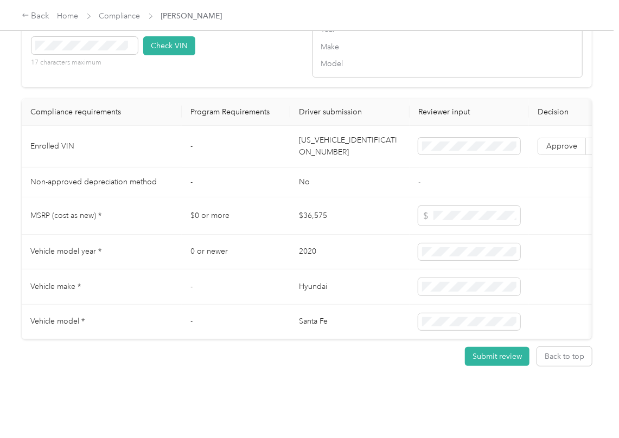
click at [367, 126] on td "[US_VEHICLE_IDENTIFICATION_NUMBER]" at bounding box center [349, 147] width 119 height 42
copy td "[US_VEHICLE_IDENTIFICATION_NUMBER]"
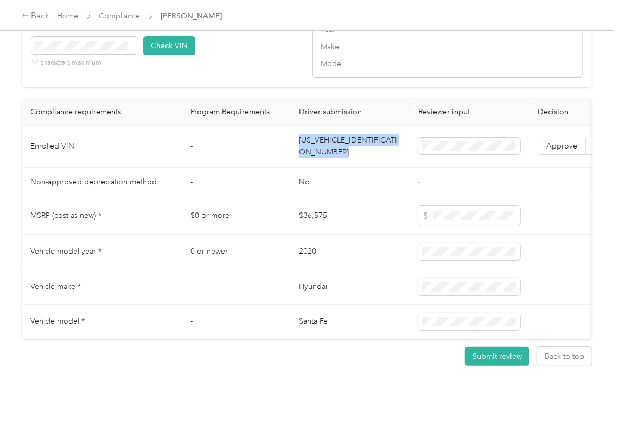
click at [322, 235] on td "2020" at bounding box center [349, 252] width 119 height 35
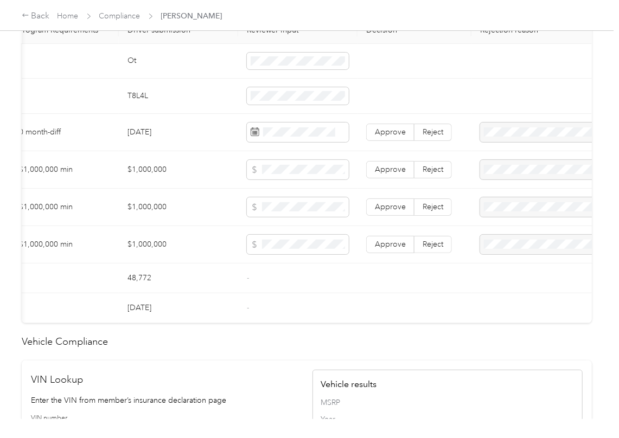
scroll to position [0, 200]
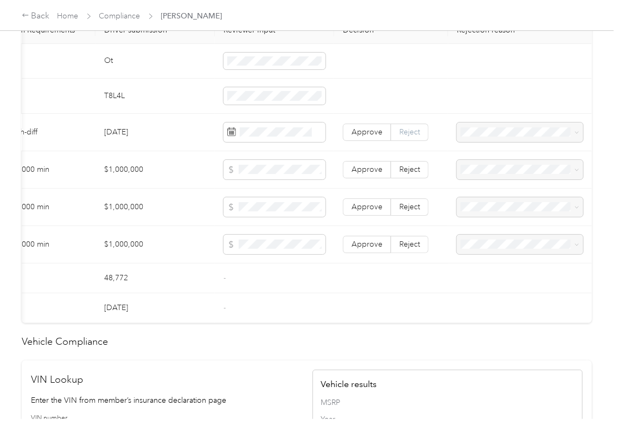
click at [410, 137] on span "Reject" at bounding box center [409, 131] width 21 height 9
click at [502, 174] on span "Insurance expiration missing from uploaded Insurance Policy doc" at bounding box center [513, 177] width 109 height 32
click at [317, 226] on td at bounding box center [274, 207] width 119 height 37
click at [278, 315] on td "-" at bounding box center [274, 308] width 119 height 30
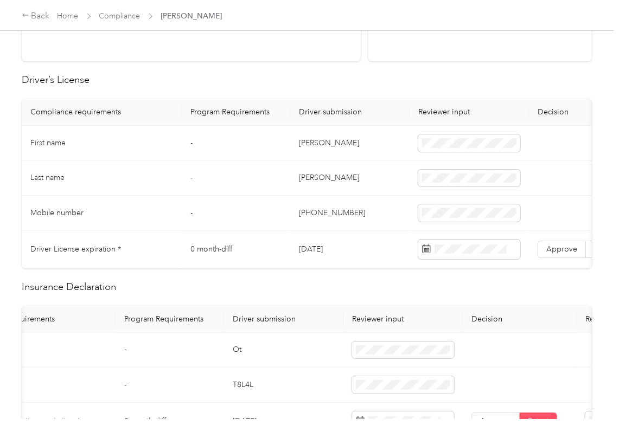
scroll to position [0, 0]
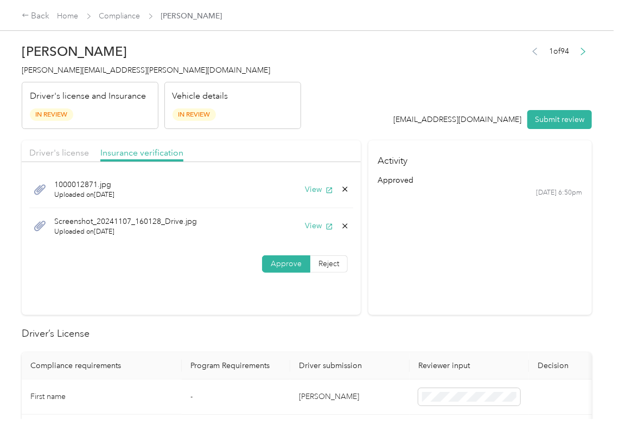
click at [345, 226] on icon at bounding box center [345, 226] width 9 height 9
click at [312, 233] on button "Yes" at bounding box center [314, 234] width 21 height 17
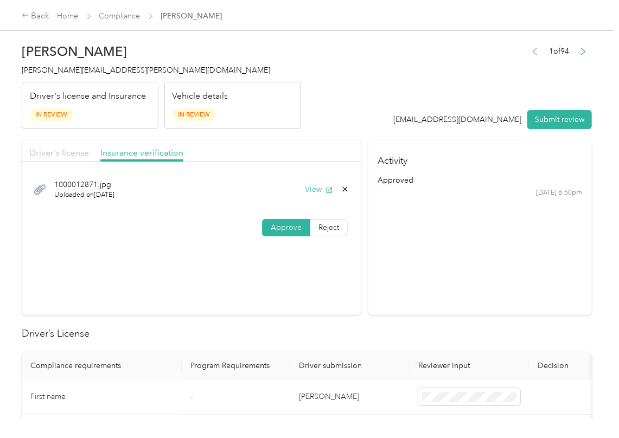
click at [59, 150] on span "Driver's license" at bounding box center [59, 153] width 60 height 10
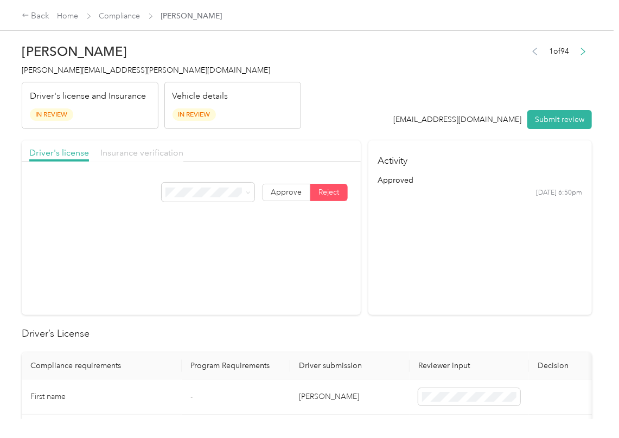
click at [135, 150] on span "Insurance verification" at bounding box center [141, 153] width 83 height 10
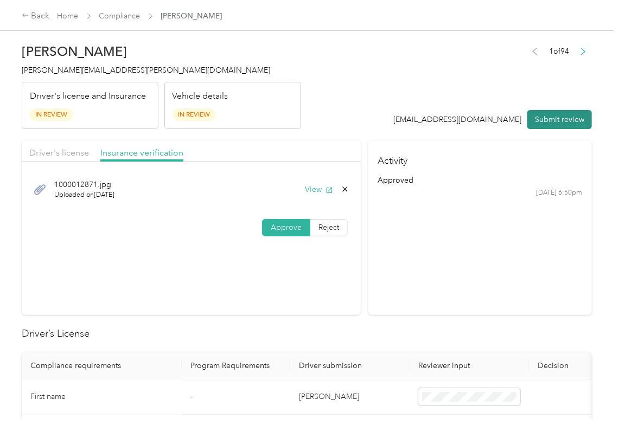
click at [554, 125] on button "Submit review" at bounding box center [559, 119] width 65 height 19
click at [99, 69] on span "[PERSON_NAME][EMAIL_ADDRESS][PERSON_NAME][DOMAIN_NAME]" at bounding box center [146, 70] width 248 height 9
click at [98, 69] on span "[PERSON_NAME][EMAIL_ADDRESS][PERSON_NAME][DOMAIN_NAME]" at bounding box center [146, 70] width 248 height 9
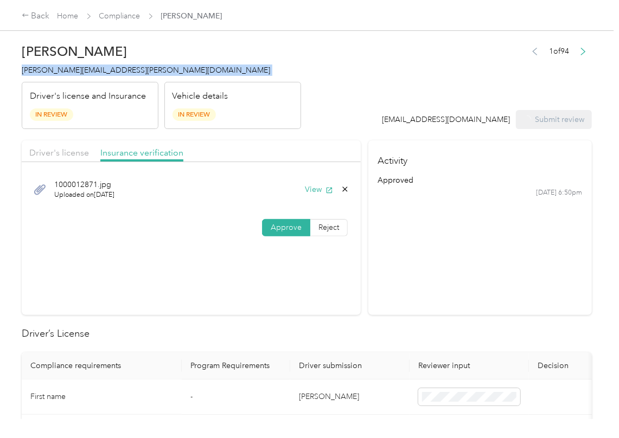
click at [98, 69] on span "[PERSON_NAME][EMAIL_ADDRESS][PERSON_NAME][DOMAIN_NAME]" at bounding box center [146, 70] width 248 height 9
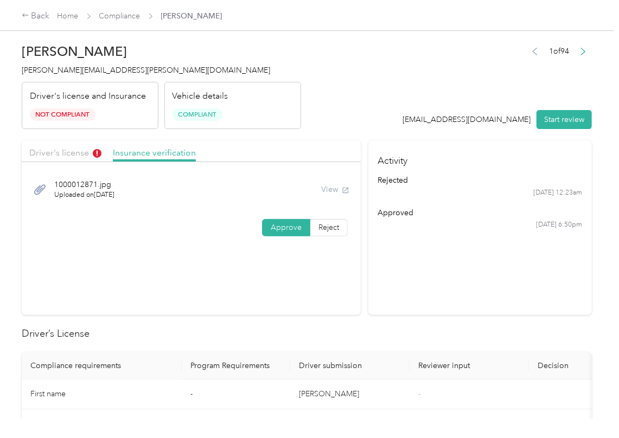
click at [332, 293] on section "Driver's license Insurance verification [DRIVERS_LICENSE_NUMBER].jpg Uploaded o…" at bounding box center [191, 227] width 339 height 175
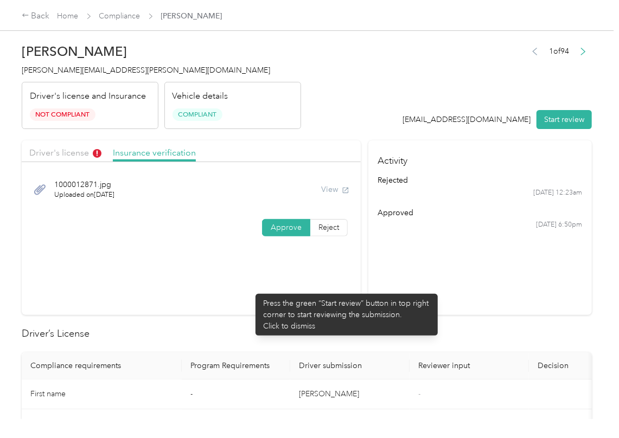
click at [250, 289] on section "Driver's license Insurance verification [DRIVERS_LICENSE_NUMBER].jpg Uploaded o…" at bounding box center [191, 227] width 339 height 175
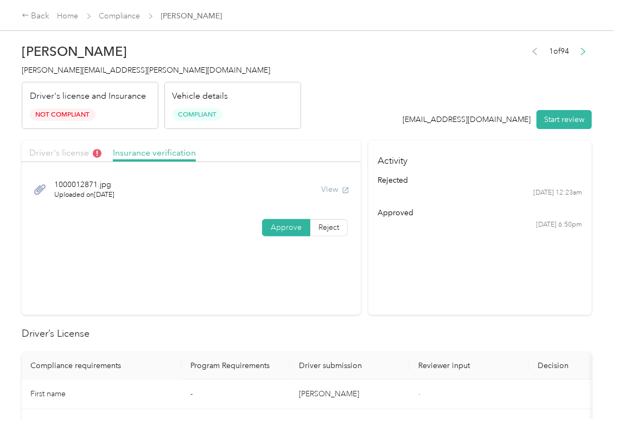
click at [61, 153] on span "Driver's license" at bounding box center [65, 153] width 72 height 10
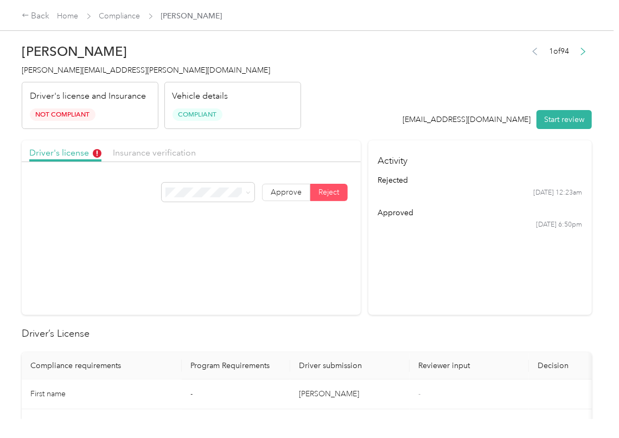
click at [317, 293] on section "Driver's license Insurance verification Approve Reject" at bounding box center [191, 227] width 339 height 175
click at [118, 18] on link "Compliance" at bounding box center [119, 15] width 41 height 9
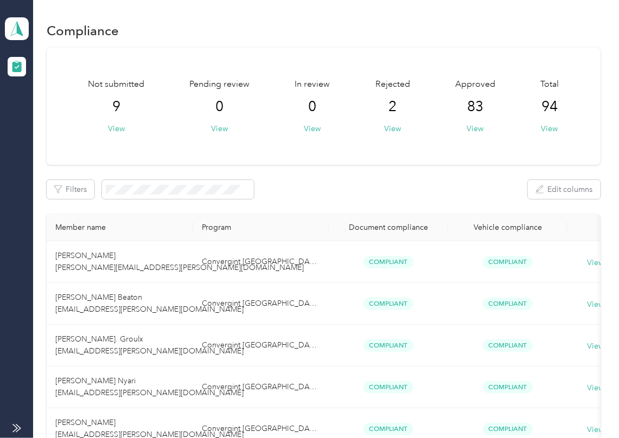
click at [5, 20] on div "Convergint - CAN Team dashboard" at bounding box center [17, 28] width 24 height 23
click at [36, 114] on div "Log out" at bounding box center [35, 113] width 42 height 11
